Goal: Task Accomplishment & Management: Manage account settings

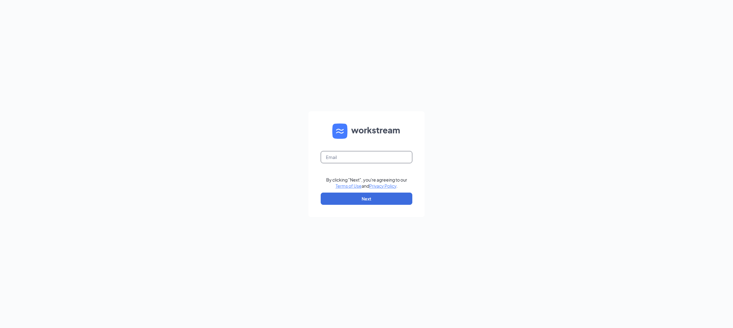
click at [355, 163] on input "text" at bounding box center [367, 157] width 92 height 12
type input "[EMAIL_ADDRESS][DOMAIN_NAME]"
click at [358, 201] on button "Next" at bounding box center [367, 198] width 92 height 12
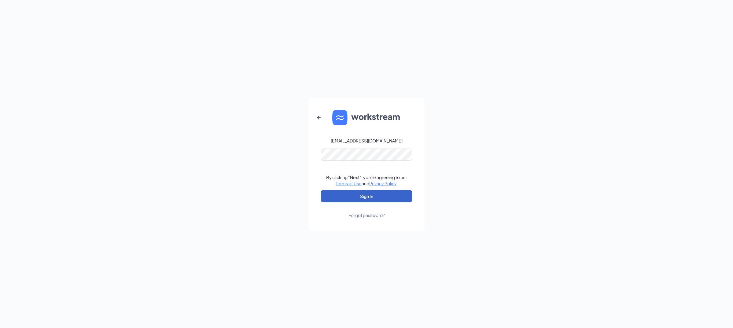
click at [370, 198] on button "Sign In" at bounding box center [367, 196] width 92 height 12
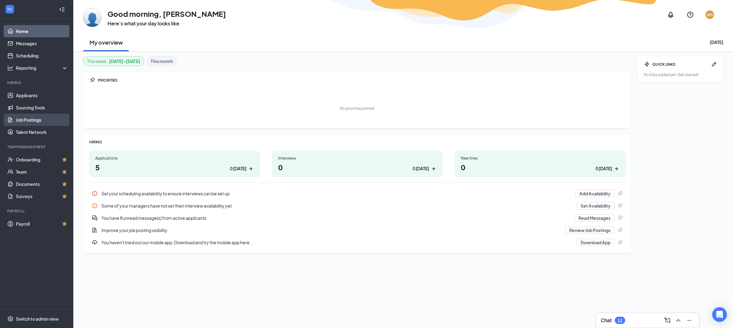
click at [43, 121] on link "Job Postings" at bounding box center [42, 120] width 52 height 12
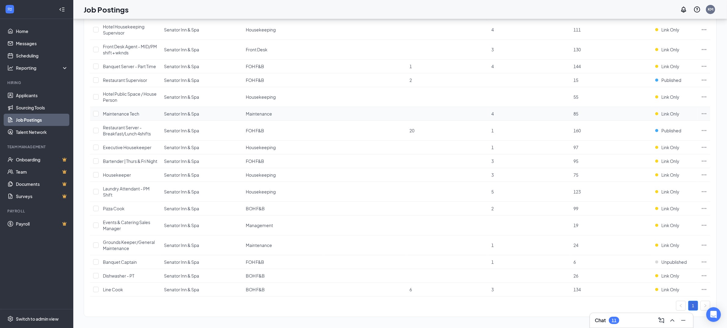
scroll to position [76, 0]
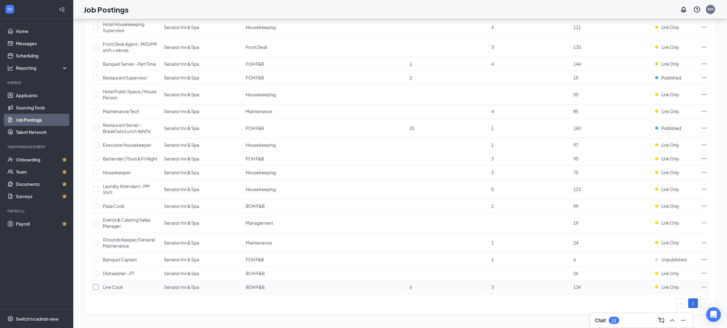
click at [95, 288] on input "checkbox" at bounding box center [95, 286] width 5 height 5
checkbox input "true"
click at [702, 286] on icon "Ellipses" at bounding box center [704, 286] width 5 height 1
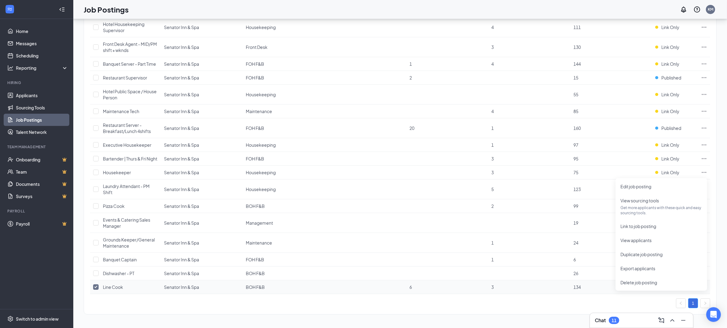
click at [702, 286] on icon "Ellipses" at bounding box center [704, 286] width 5 height 1
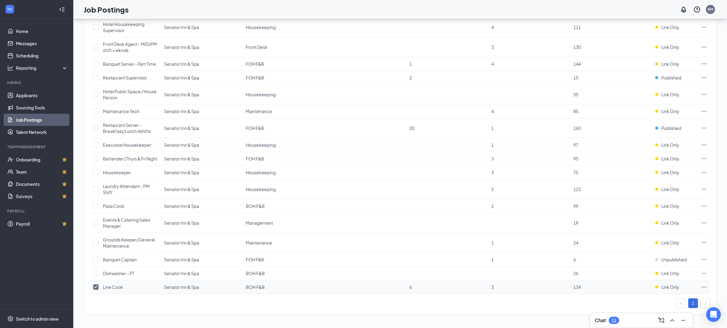
click at [121, 289] on span "Line Cook" at bounding box center [113, 286] width 20 height 5
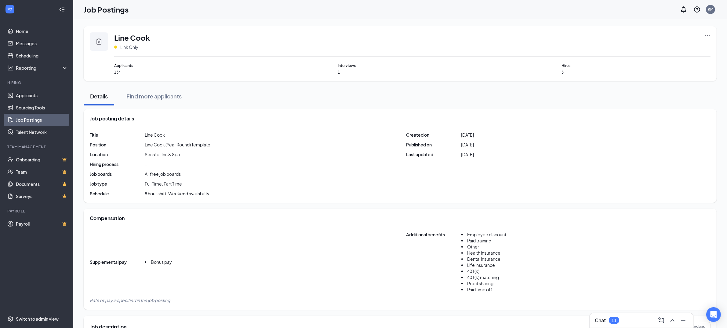
click at [715, 31] on div "Line Cook Link Only Applicants 134 Interviews 1 Hires 3" at bounding box center [400, 53] width 633 height 55
click at [711, 32] on div "Line Cook Link Only Applicants 134 Interviews 1 Hires 3" at bounding box center [400, 53] width 633 height 55
click at [710, 33] on icon "Ellipses" at bounding box center [707, 35] width 6 height 6
click at [528, 118] on div "Job posting details" at bounding box center [400, 118] width 621 height 7
click at [21, 116] on link "Job Postings" at bounding box center [42, 120] width 52 height 12
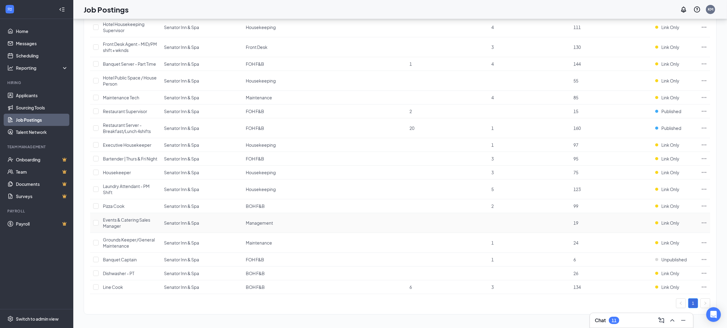
scroll to position [76, 0]
click at [98, 286] on input "checkbox" at bounding box center [95, 286] width 5 height 5
checkbox input "true"
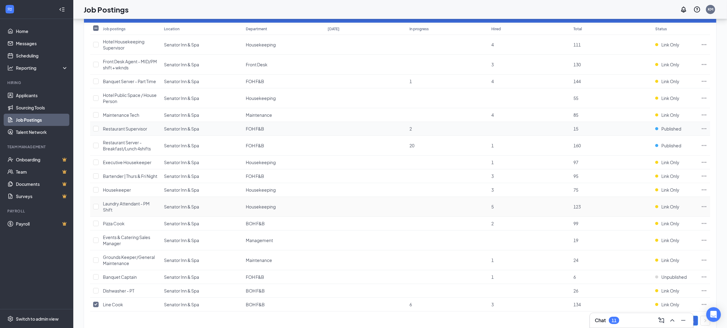
scroll to position [0, 0]
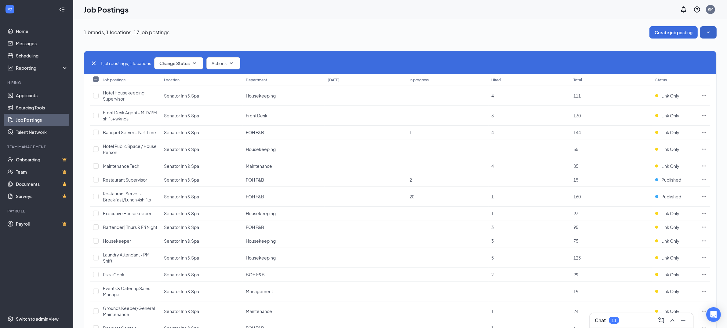
click at [708, 30] on icon "SmallChevronDown" at bounding box center [708, 32] width 6 height 6
click at [708, 30] on icon "SmallChevronUp" at bounding box center [708, 32] width 6 height 6
click at [193, 67] on icon "SmallChevronDown" at bounding box center [194, 63] width 7 height 7
click at [192, 77] on div "Publish" at bounding box center [192, 79] width 73 height 13
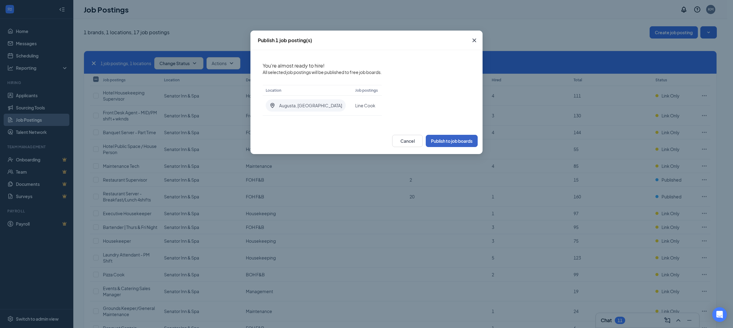
click at [459, 141] on button "Publish to job boards" at bounding box center [452, 141] width 52 height 12
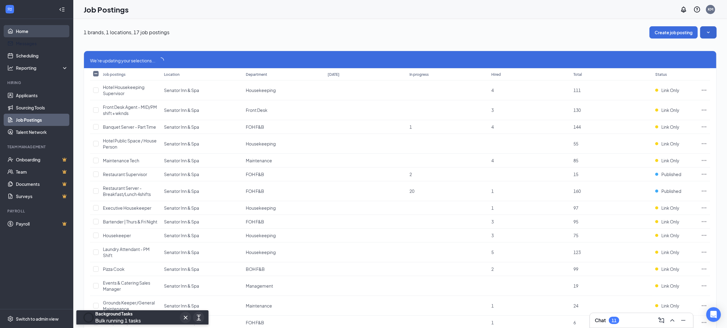
drag, startPoint x: 24, startPoint y: 31, endPoint x: 38, endPoint y: 35, distance: 13.5
click at [24, 31] on link "Home" at bounding box center [42, 31] width 52 height 12
